Goal: Task Accomplishment & Management: Use online tool/utility

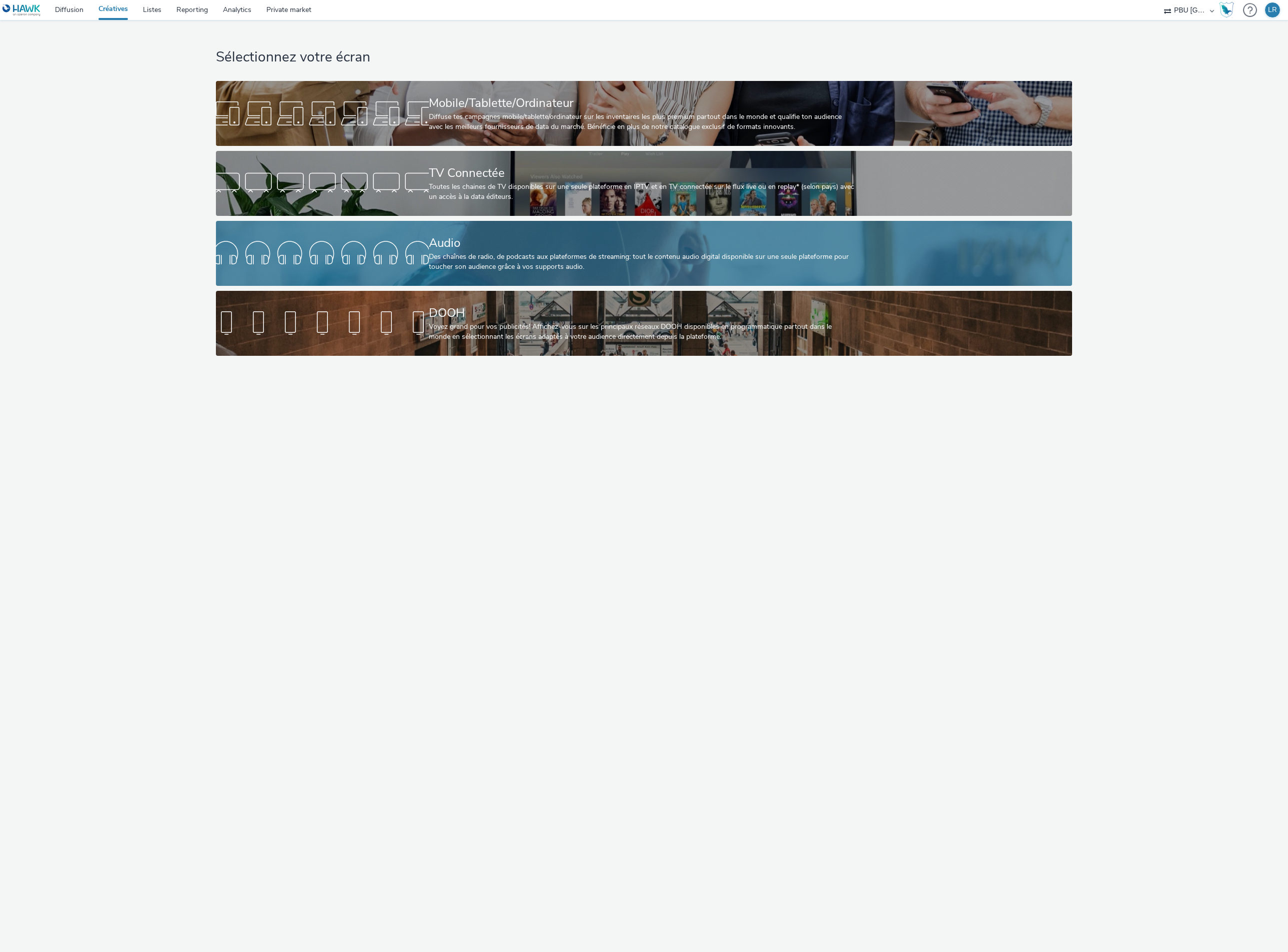
click at [493, 230] on div "Audio Des chaînes de radio, de podcasts aux plateformes de streaming: tout le c…" at bounding box center [642, 253] width 426 height 65
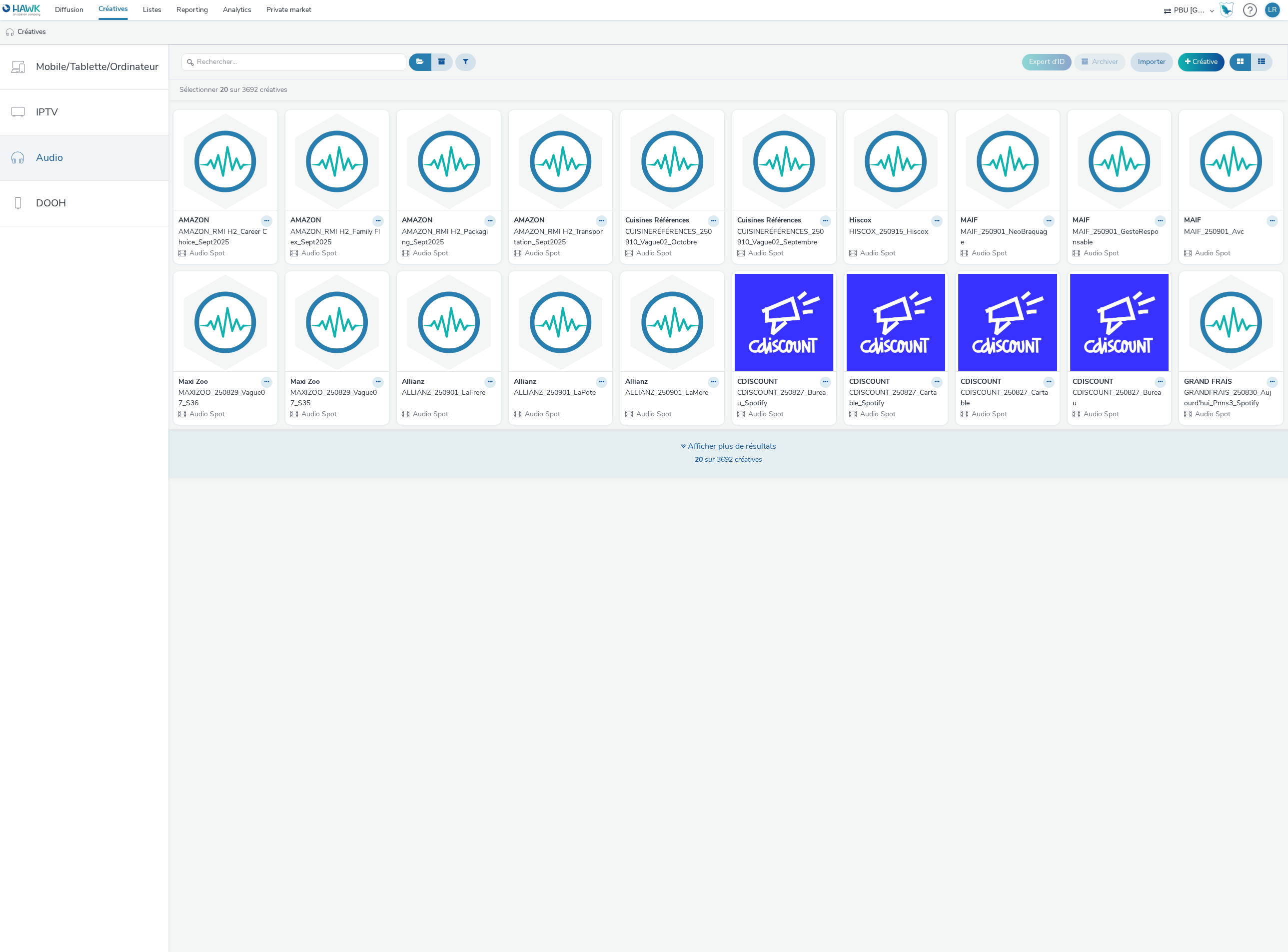
click at [710, 450] on div "Afficher plus de résultats" at bounding box center [729, 447] width 96 height 12
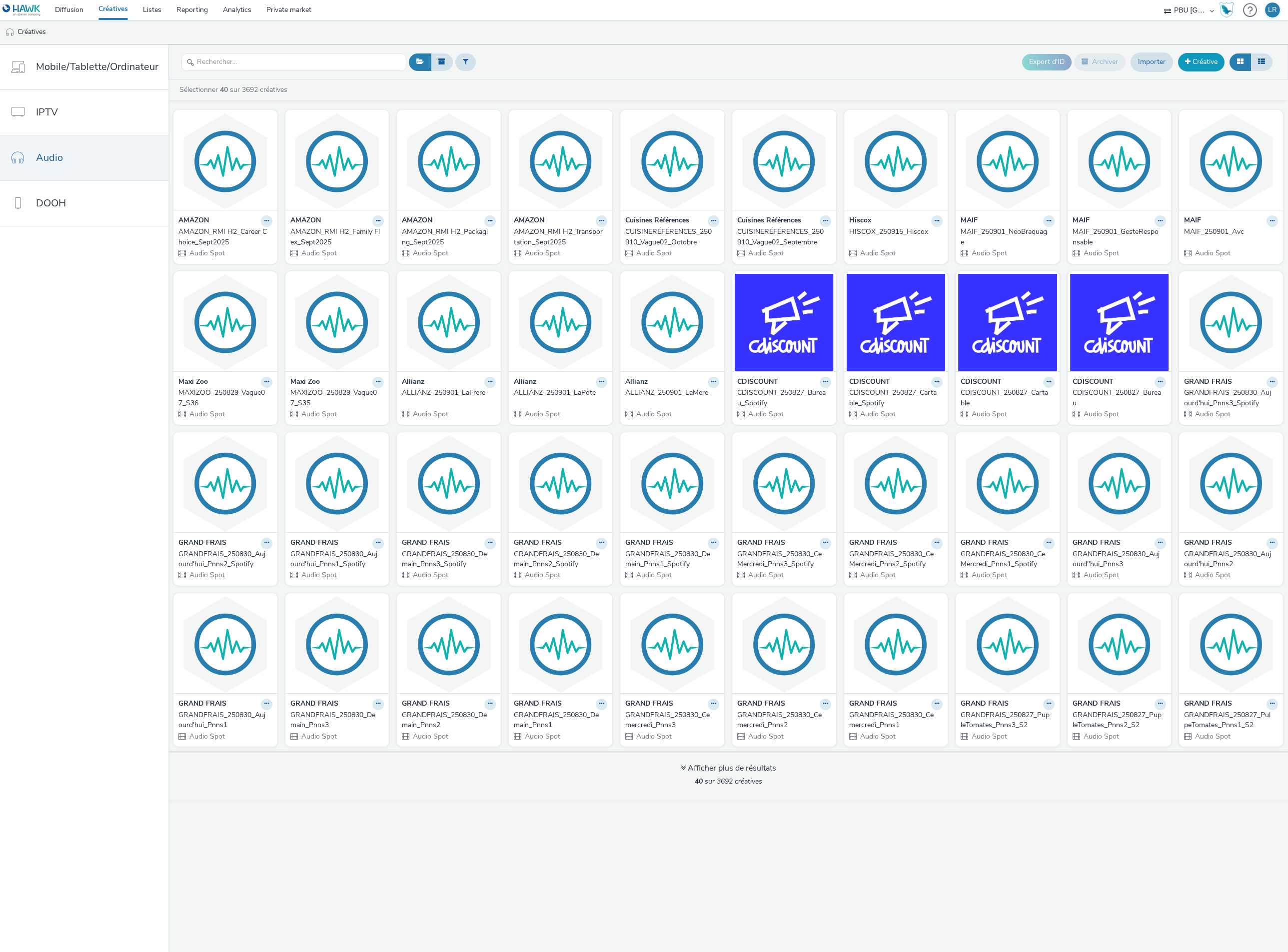
click at [1189, 57] on link "Créative" at bounding box center [1201, 62] width 47 height 18
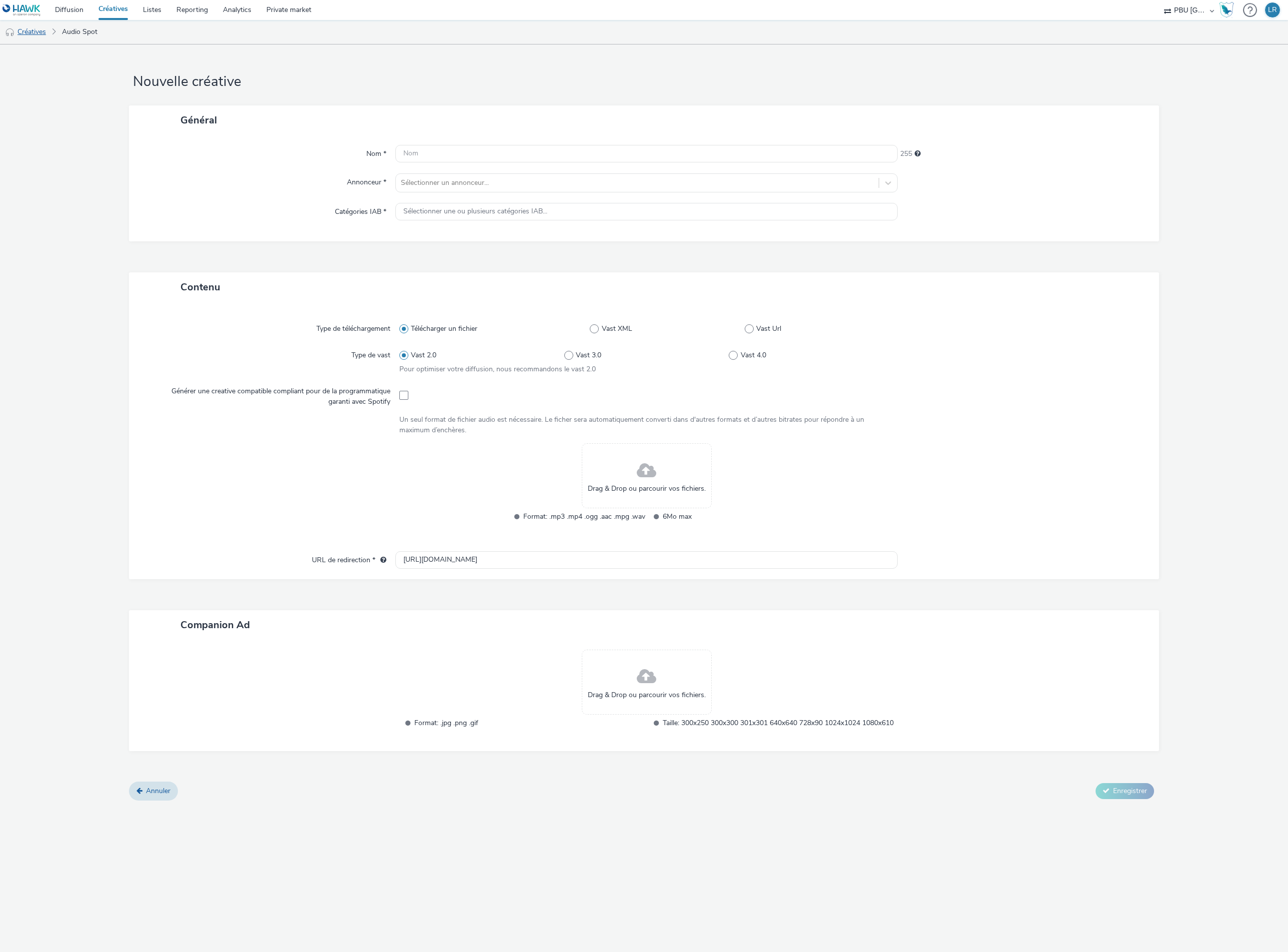
click at [30, 28] on link "Créatives" at bounding box center [25, 31] width 51 height 24
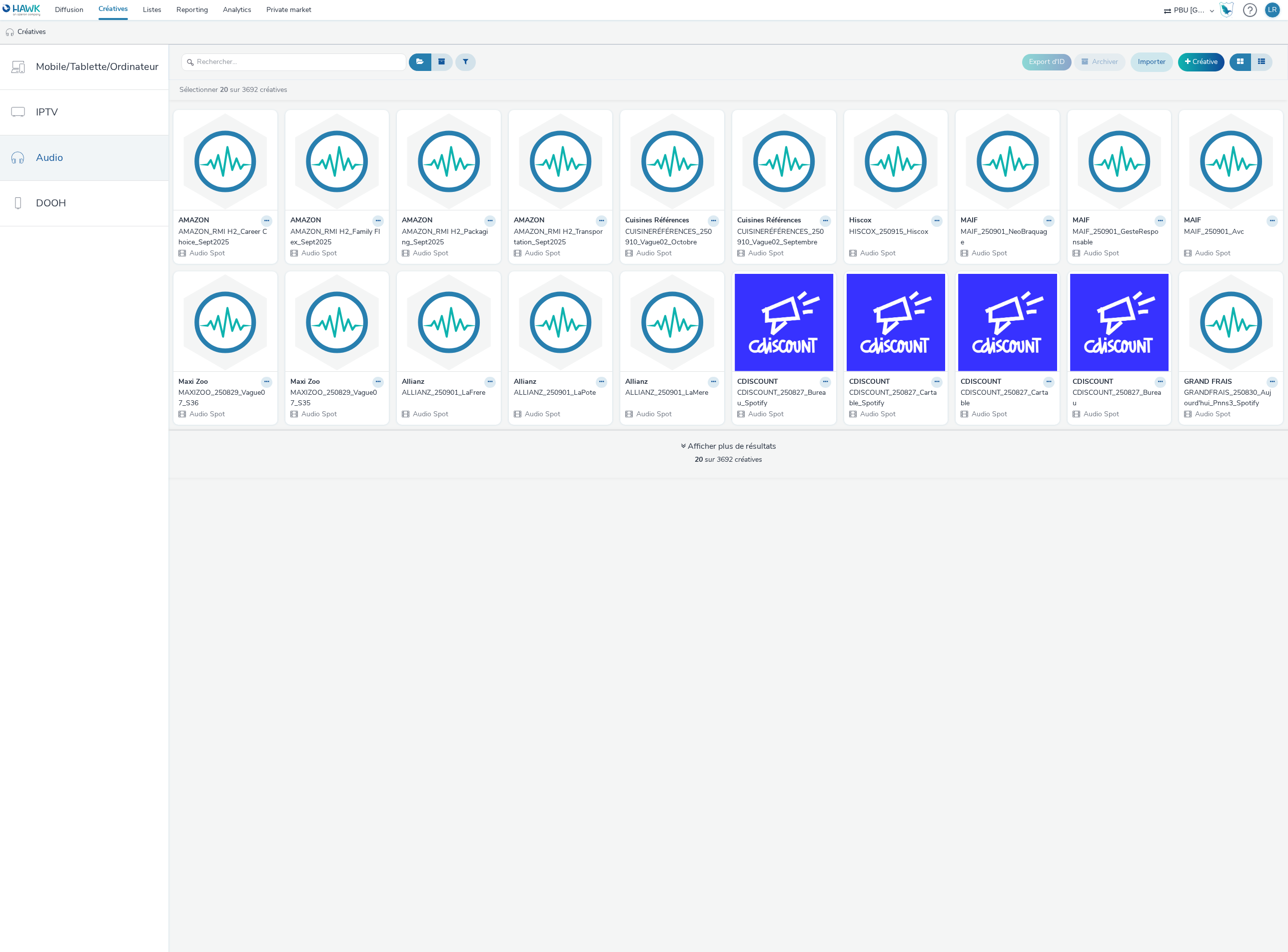
click at [1145, 62] on link "Importer" at bounding box center [1151, 62] width 42 height 19
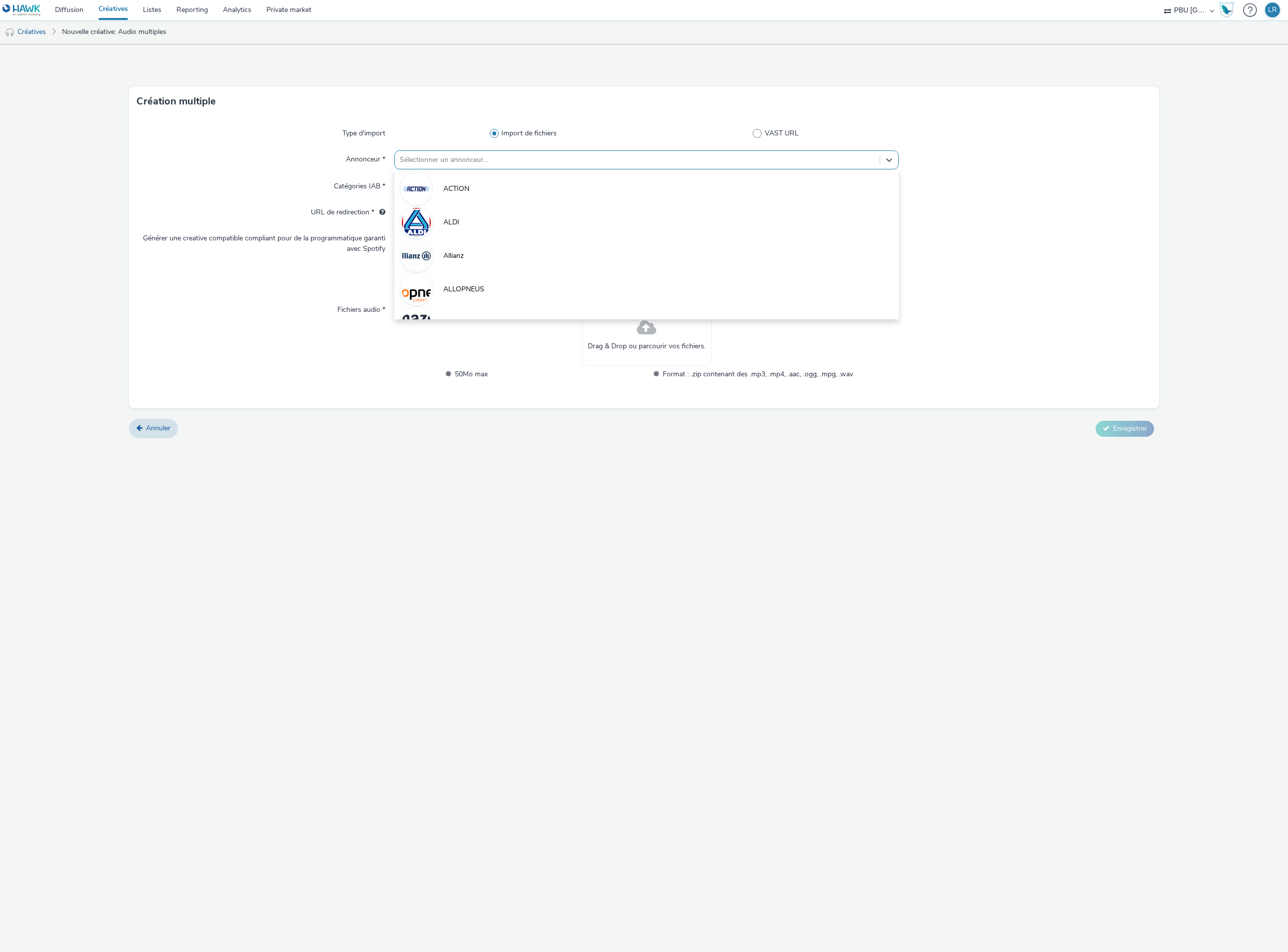
click at [495, 158] on div at bounding box center [638, 159] width 475 height 12
type input "TOYO"
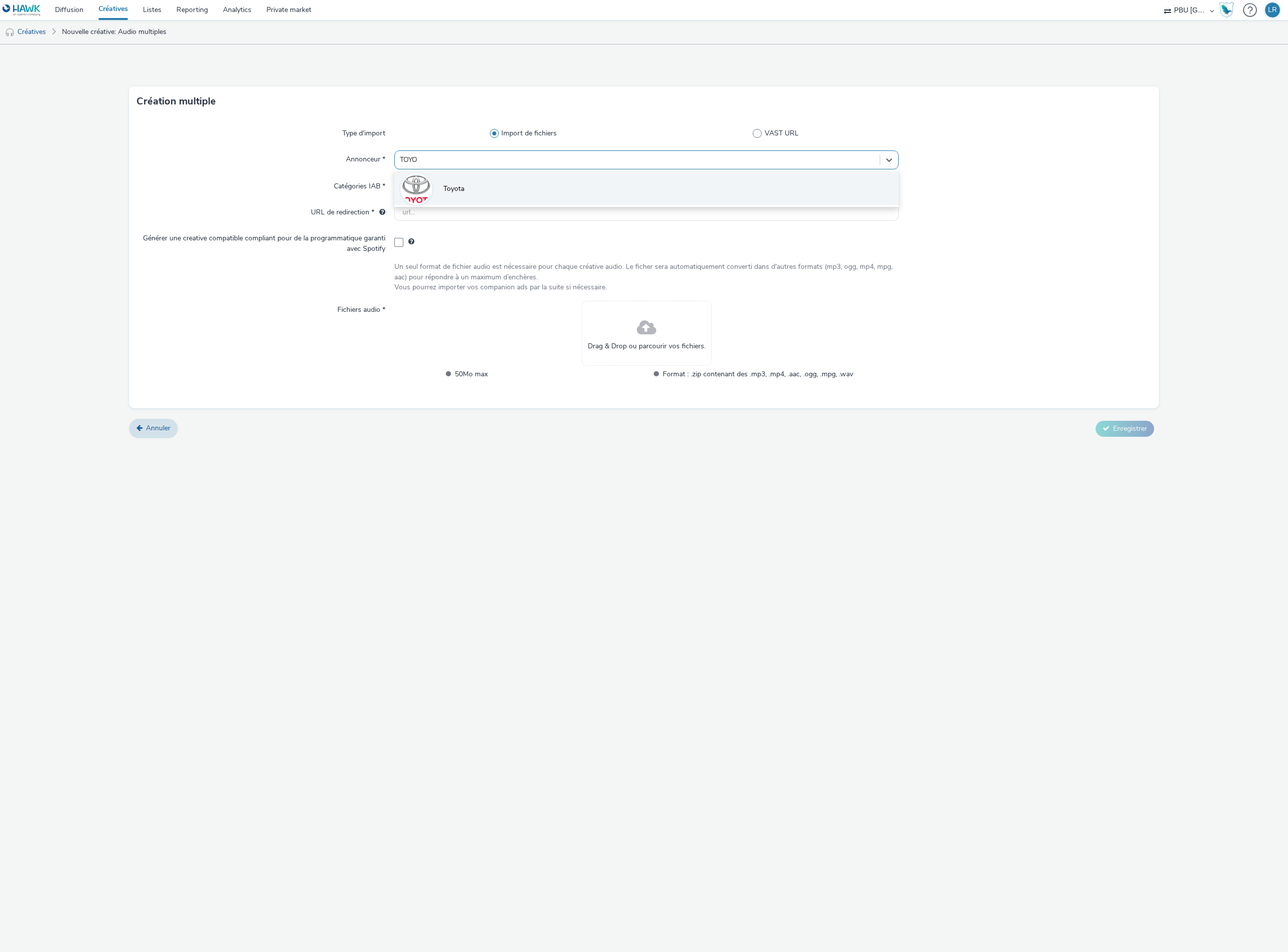
click at [464, 191] on span "Toyota" at bounding box center [453, 189] width 21 height 10
type input "[URL][DOMAIN_NAME]"
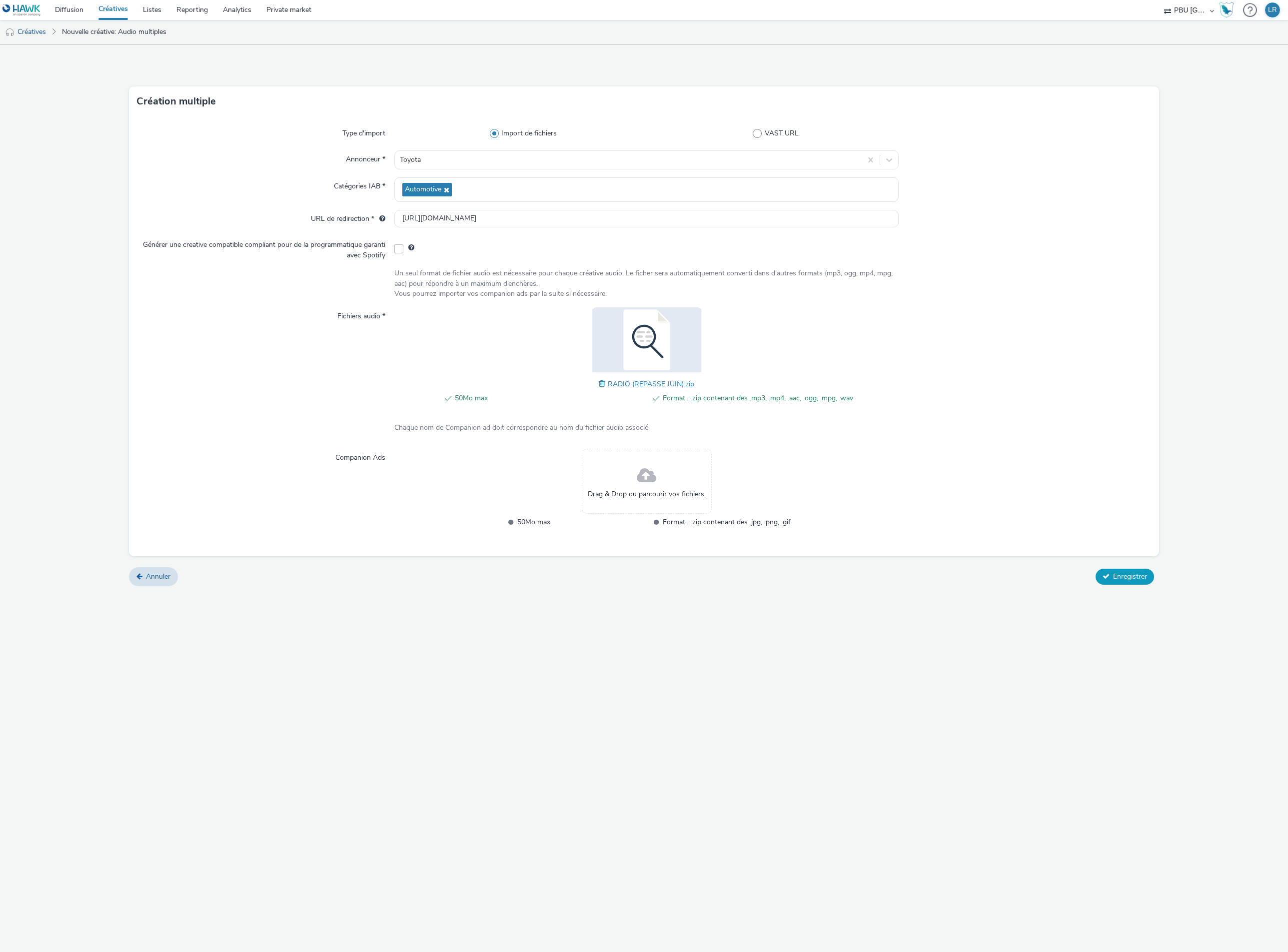
click at [1132, 575] on span "Enregistrer" at bounding box center [1130, 577] width 34 height 10
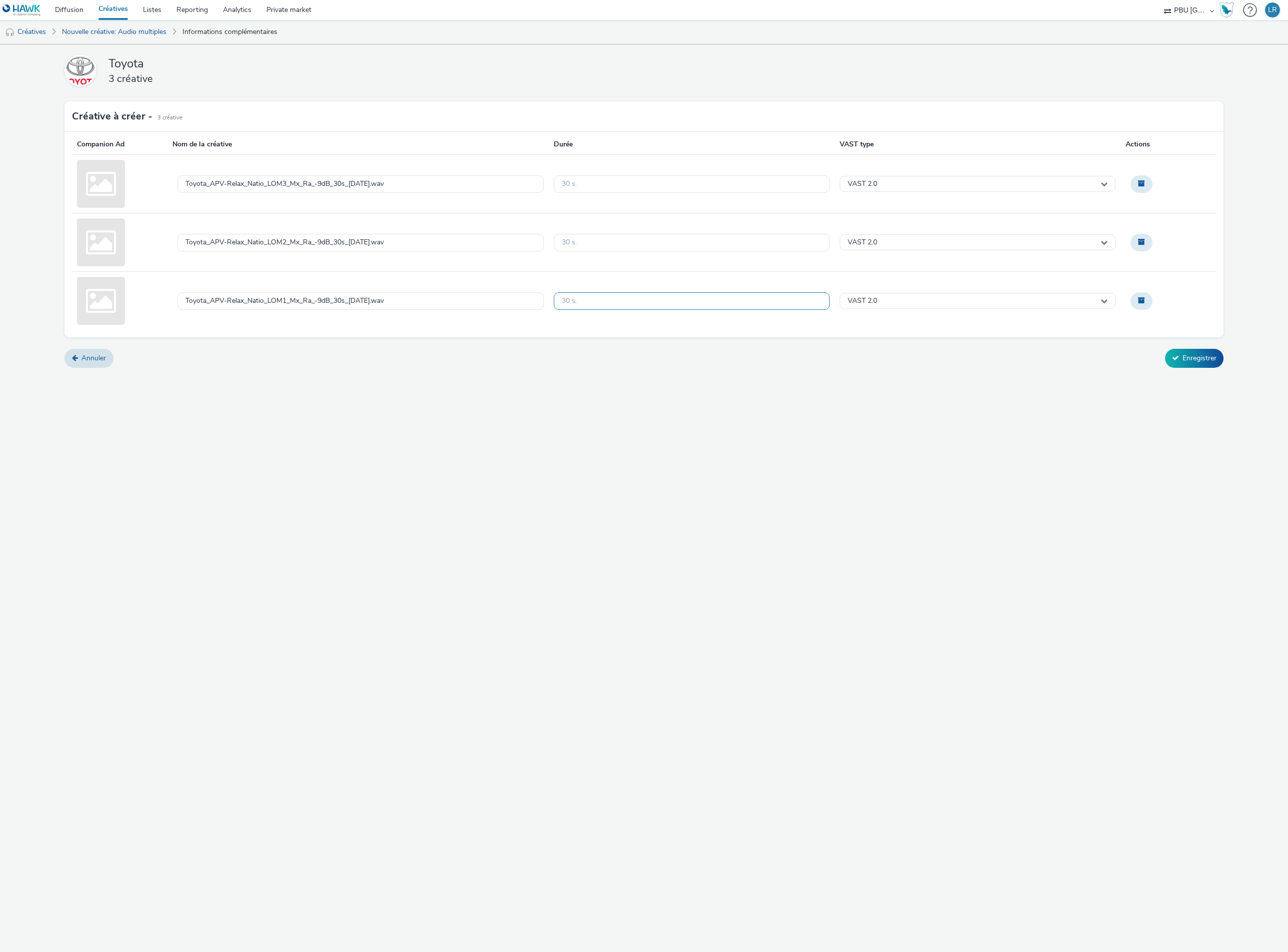
click at [601, 305] on div "30 s." at bounding box center [691, 301] width 276 height 18
click at [33, 31] on link "Créatives" at bounding box center [25, 31] width 51 height 24
click at [583, 298] on div "30 s." at bounding box center [691, 301] width 276 height 18
click at [584, 302] on div "30 s." at bounding box center [691, 301] width 276 height 18
click at [425, 300] on div "Toyota_APV-Relax_Natio_LOM1_Mx_Ra_-9dB_30s_[DATE].wav" at bounding box center [360, 301] width 367 height 18
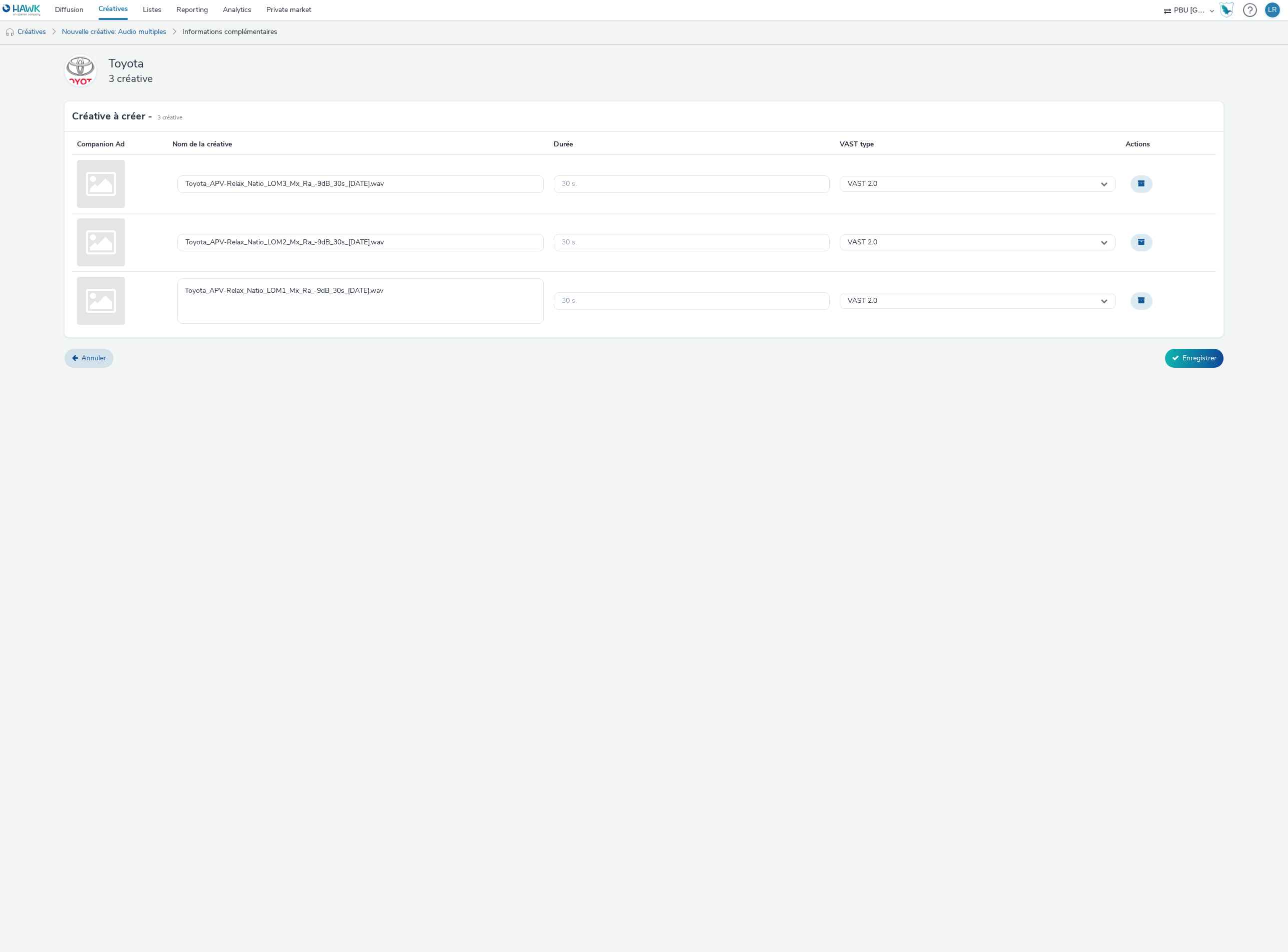
click at [425, 300] on textarea "Toyota_APV-Relax_Natio_LOM1_Mx_Ra_-9dB_30s_[DATE].wav" at bounding box center [360, 301] width 367 height 45
click at [210, 293] on textarea "TOYOTA_250901_Relax_Lom1" at bounding box center [360, 301] width 367 height 45
type textarea "TOYOTA_APV_250901_Relax_Lom1"
click at [331, 290] on textarea "TOYOTA_APV_250901_Relax_Lom1" at bounding box center [360, 301] width 367 height 45
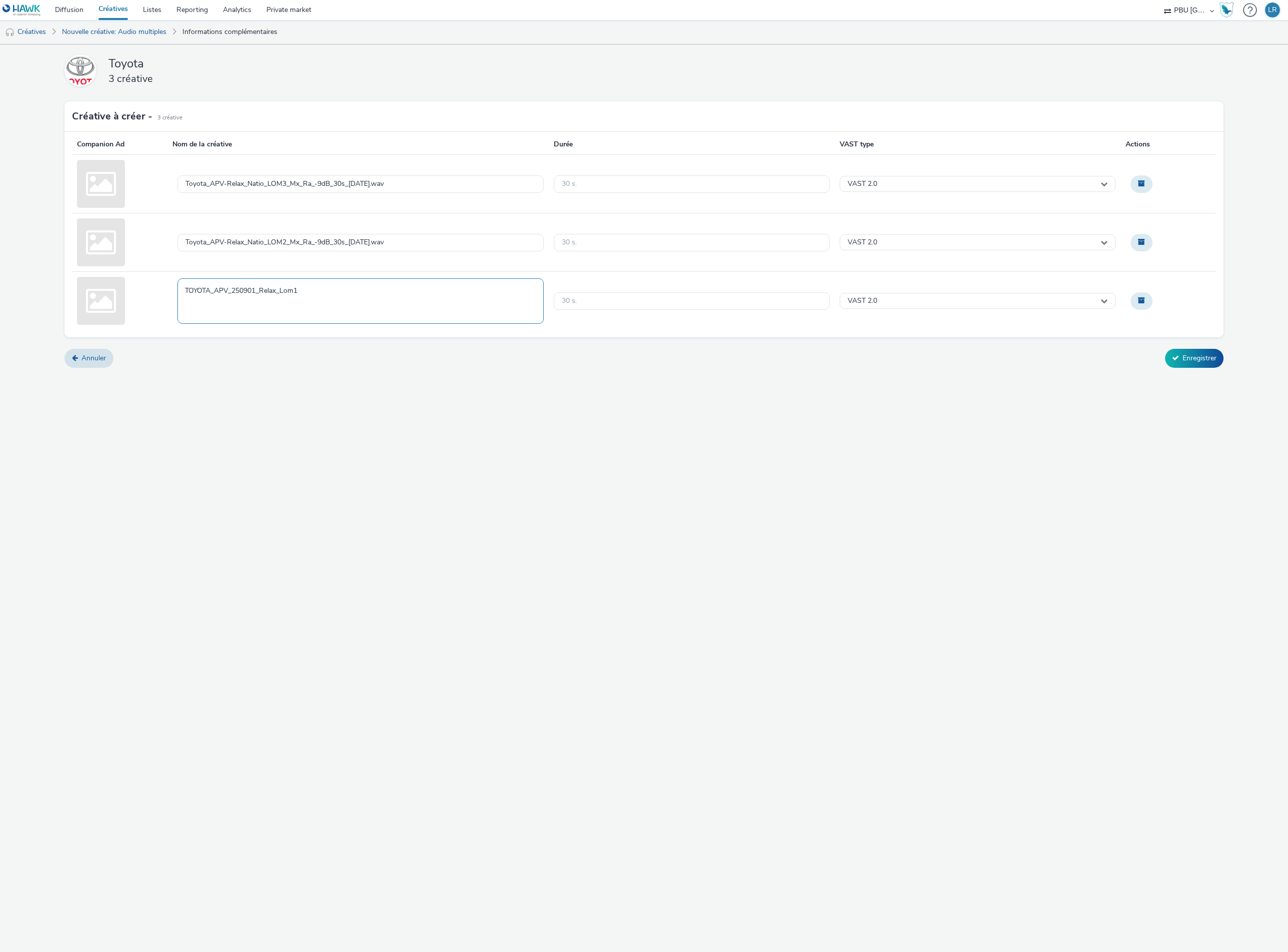
click at [331, 290] on textarea "TOYOTA_APV_250901_Relax_Lom1" at bounding box center [360, 301] width 367 height 45
click at [411, 239] on div "Toyota_APV-Relax_Natio_LOM2_Mx_Ra_-9dB_30s_[DATE].wav" at bounding box center [360, 243] width 367 height 18
click at [411, 239] on textarea "Toyota_APV-Relax_Natio_LOM2_Mx_Ra_-9dB_30s_[DATE].wav" at bounding box center [360, 243] width 367 height 45
click at [303, 236] on textarea "TOYOTA_APV_250901_Relax_Lom1" at bounding box center [360, 243] width 367 height 45
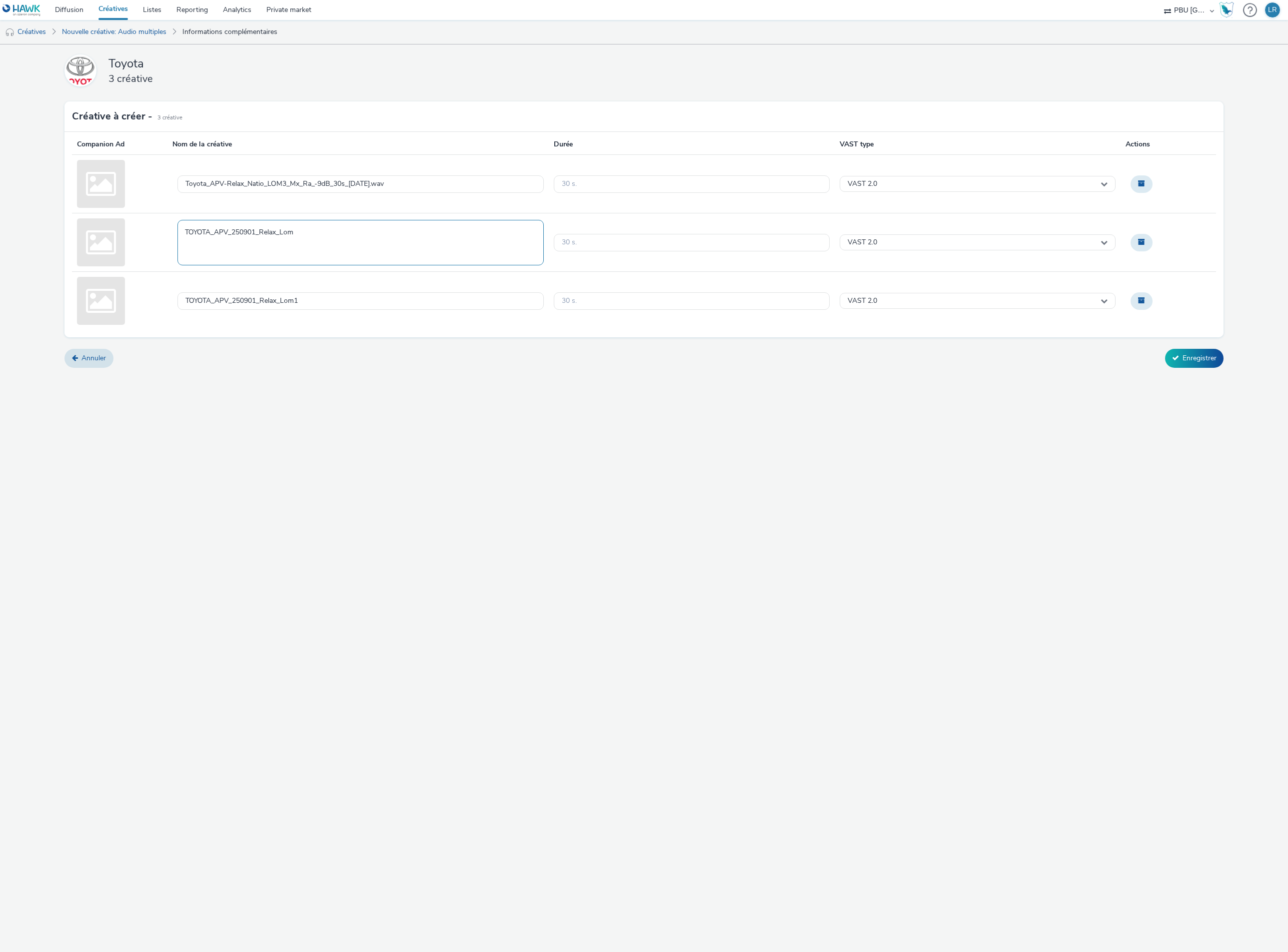
type textarea "TOYOTA_APV_250901_Relax_Lom2"
click at [285, 227] on textarea "TOYOTA_APV_250901_Relax_Lom2" at bounding box center [360, 243] width 367 height 45
click at [427, 180] on div "Toyota_APV-Relax_Natio_LOM3_Mx_Ra_-9dB_30s_[DATE].wav" at bounding box center [360, 184] width 367 height 18
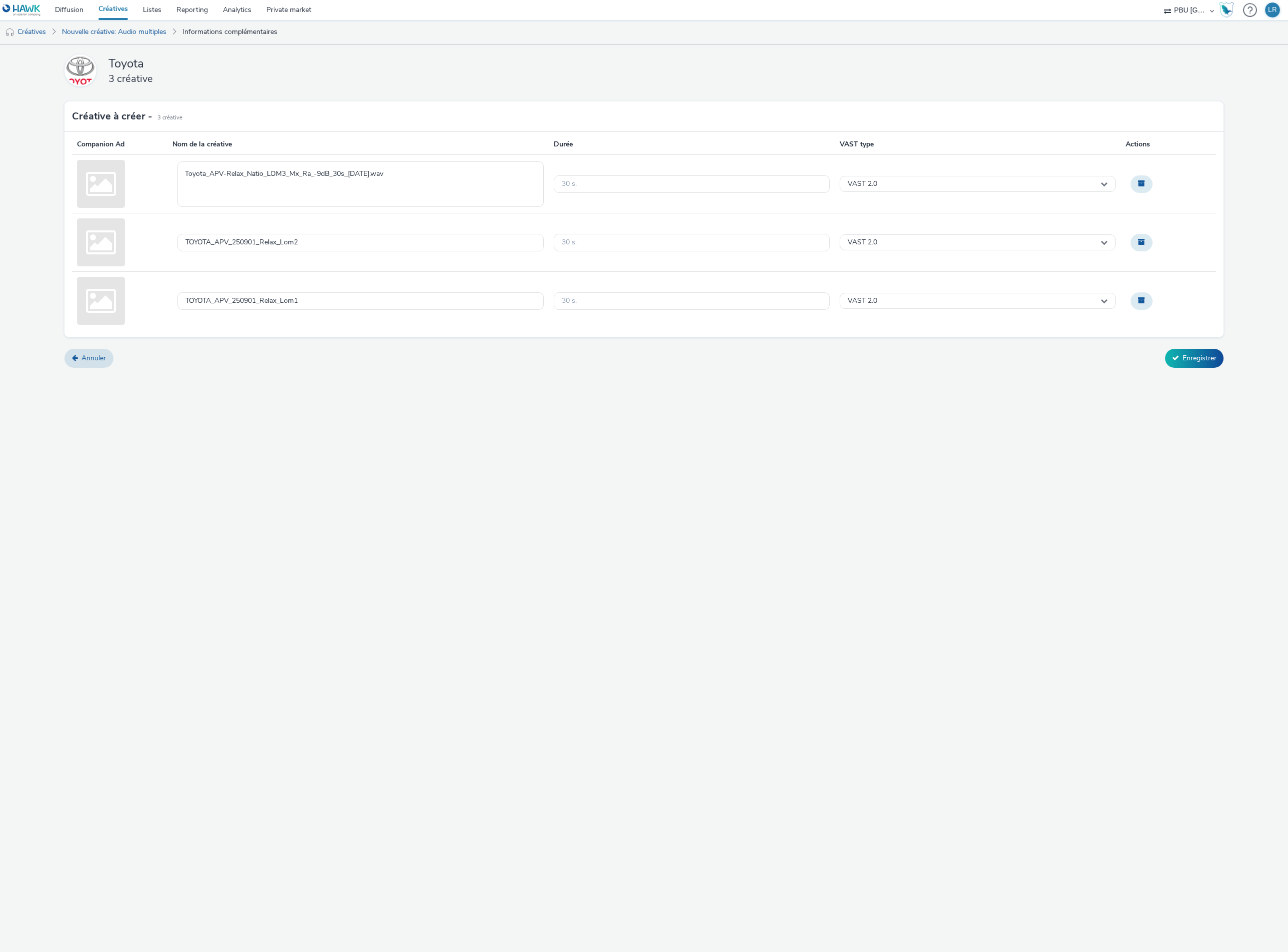
click at [427, 180] on textarea "Toyota_APV-Relax_Natio_LOM3_Mx_Ra_-9dB_30s_[DATE].wav" at bounding box center [360, 184] width 367 height 45
click at [344, 171] on textarea "TOYOTA_APV_250901_Relax_Lom2" at bounding box center [360, 184] width 367 height 45
type textarea "TOYOTA_APV_250901_Relax_Lom3"
click at [303, 373] on div "Toyota 3 créative Créative à créer - 3 Créative Companion Ad Nom de la créative…" at bounding box center [644, 208] width 1159 height 329
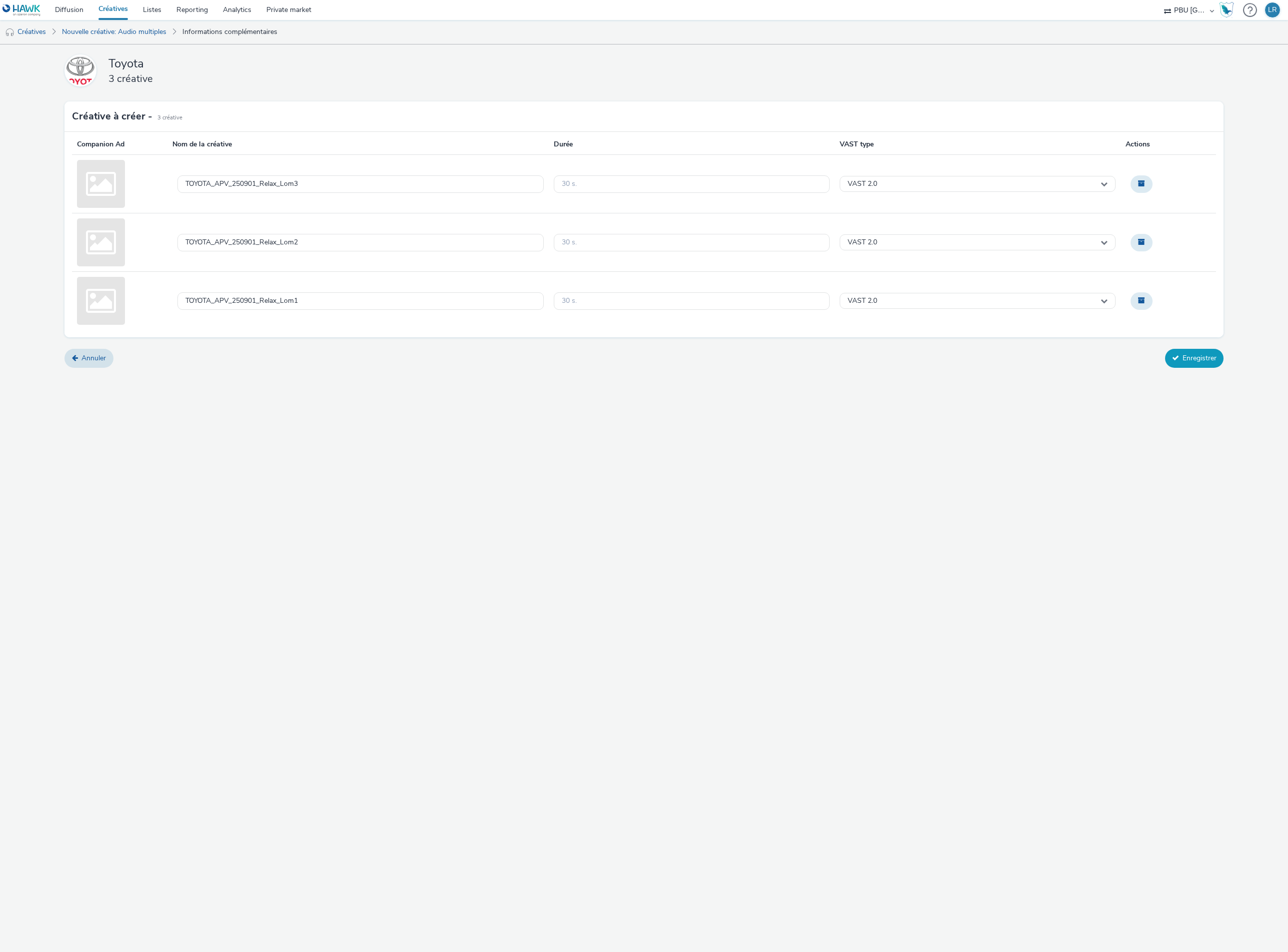
click at [1173, 358] on icon at bounding box center [1175, 357] width 7 height 7
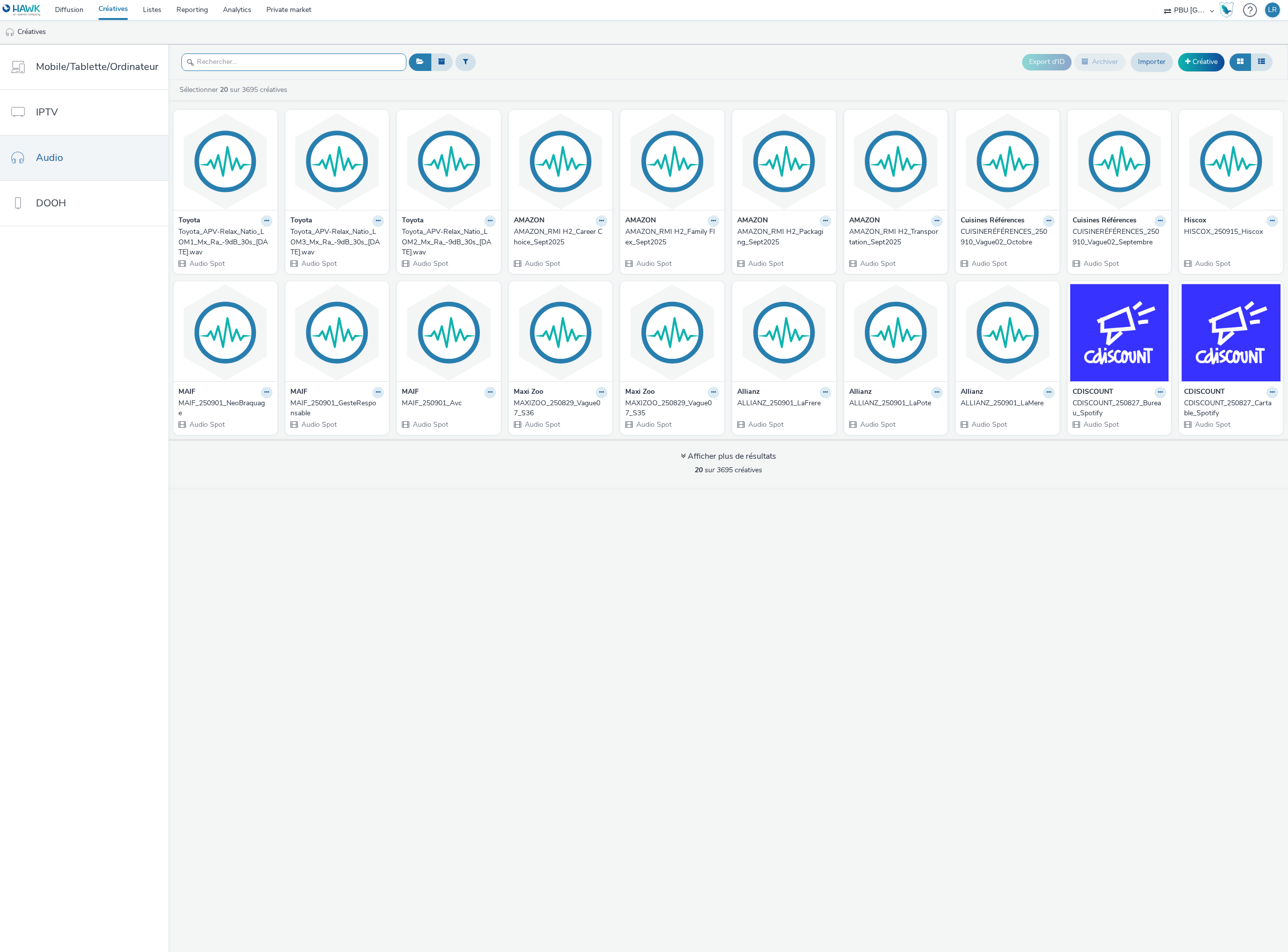
click at [234, 60] on input "text" at bounding box center [293, 63] width 225 height 18
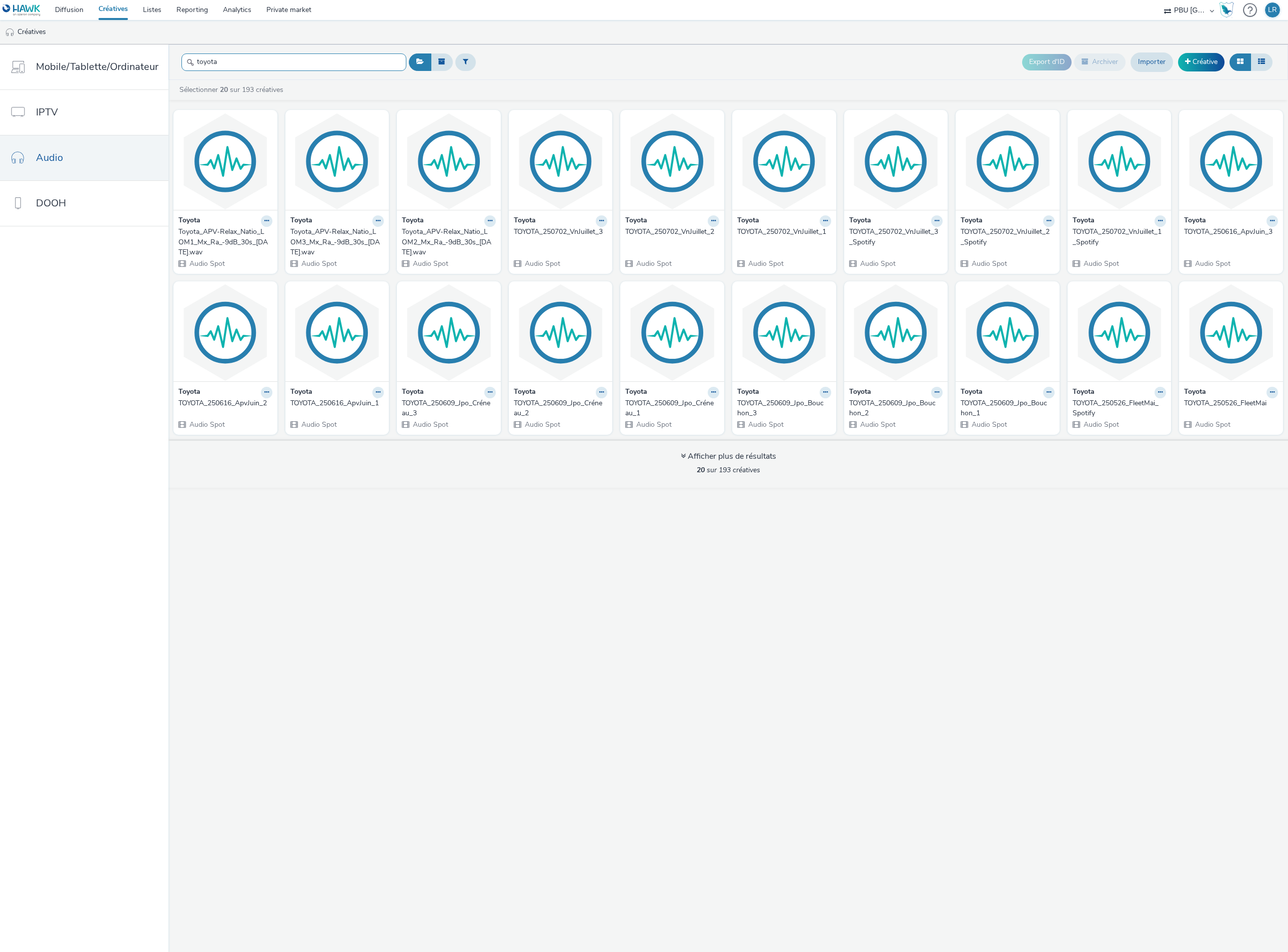
type input "toyota"
